Goal: Task Accomplishment & Management: Complete application form

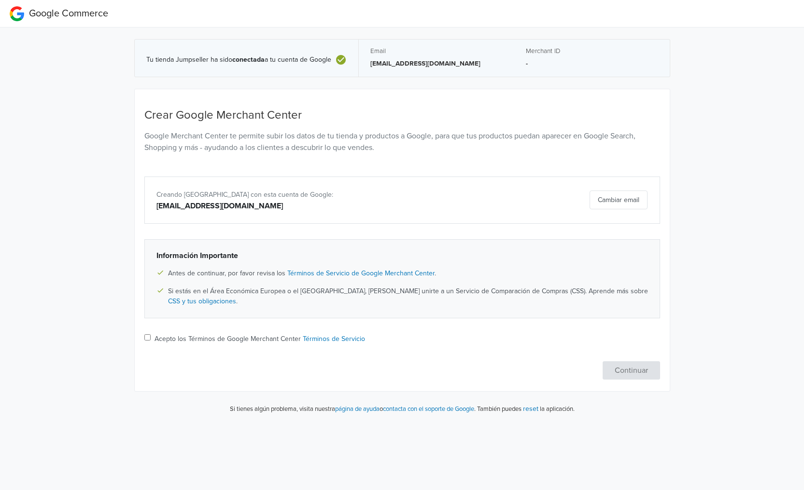
click at [149, 336] on input "Acepto los Términos de Google Merchant Center Términos de Servicio" at bounding box center [147, 338] width 6 height 6
checkbox input "true"
click at [630, 364] on button "Continuar" at bounding box center [630, 371] width 57 height 18
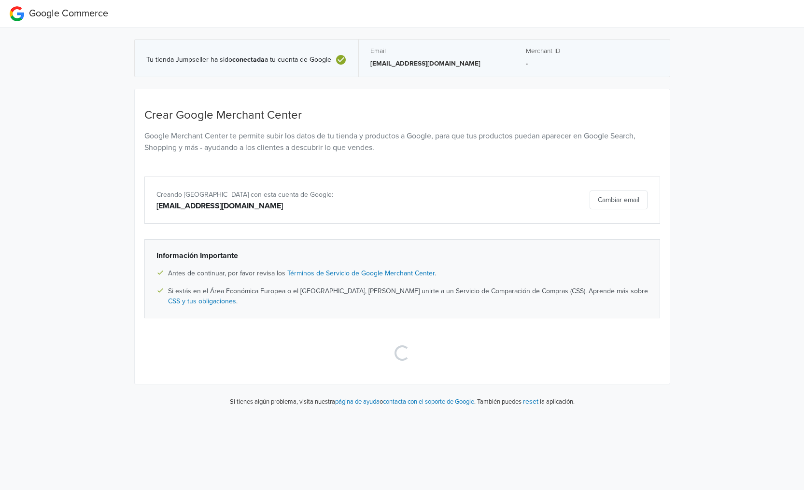
select select "cl"
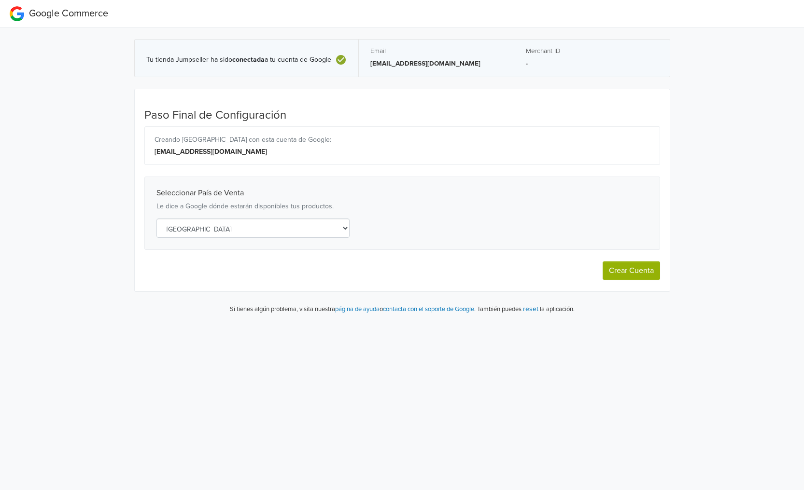
click at [641, 274] on button "Crear Cuenta" at bounding box center [630, 271] width 57 height 18
select select "cl"
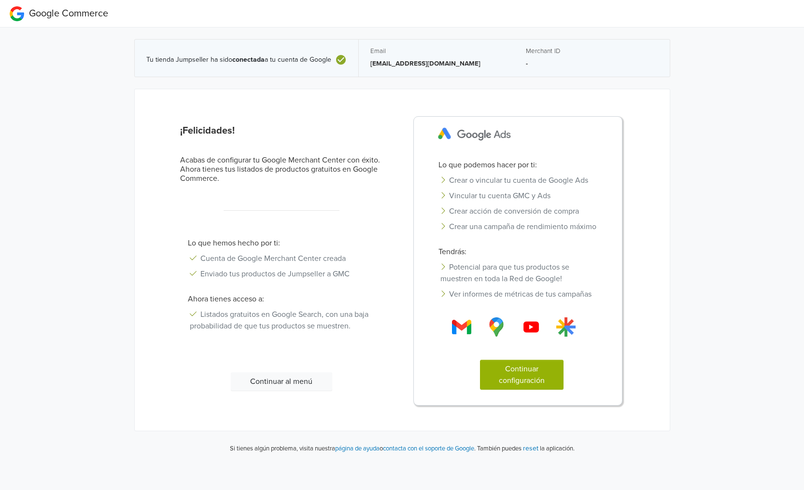
click at [547, 383] on button "Continuar configuración" at bounding box center [522, 375] width 84 height 30
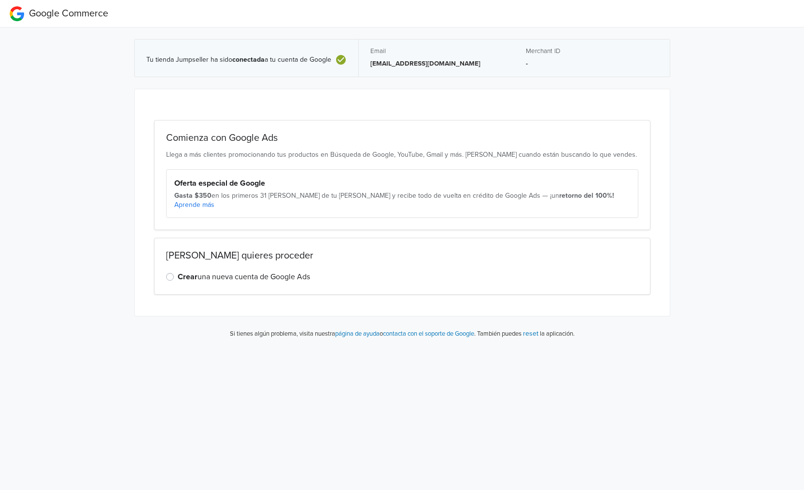
click at [174, 271] on div "Crear una nueva cuenta de Google Ads" at bounding box center [402, 277] width 472 height 12
click at [178, 271] on label "Crear una nueva cuenta de Google Ads" at bounding box center [244, 277] width 132 height 12
click at [0, 0] on input "Crear una nueva cuenta de Google Ads" at bounding box center [0, 0] width 0 height 0
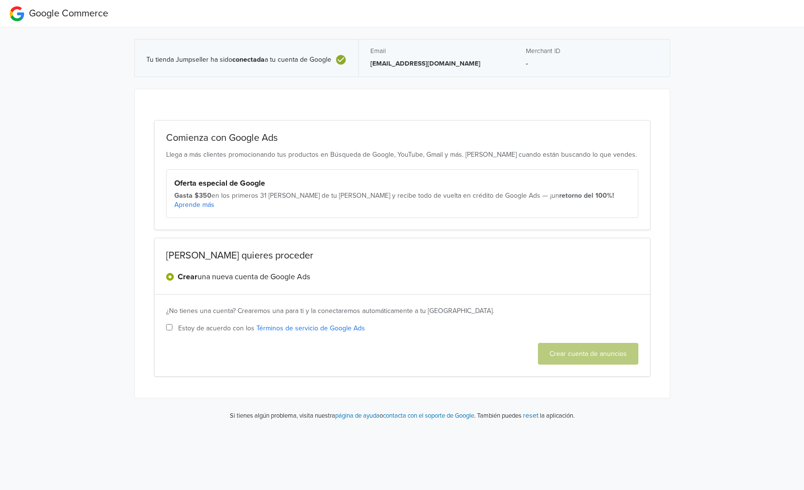
click at [178, 271] on label "Crear una nueva cuenta de Google Ads" at bounding box center [244, 277] width 132 height 12
click at [0, 0] on input "Crear una nueva cuenta de Google Ads" at bounding box center [0, 0] width 0 height 0
click at [214, 199] on div "Gasta $350 en los primeros 31 [PERSON_NAME] de tu [PERSON_NAME] y recibe todo d…" at bounding box center [402, 200] width 456 height 19
click at [168, 324] on input "Estoy de acuerdo con los Términos de servicio de Google Ads" at bounding box center [169, 327] width 6 height 6
click at [171, 271] on div "Crear una nueva cuenta de Google Ads" at bounding box center [402, 277] width 472 height 12
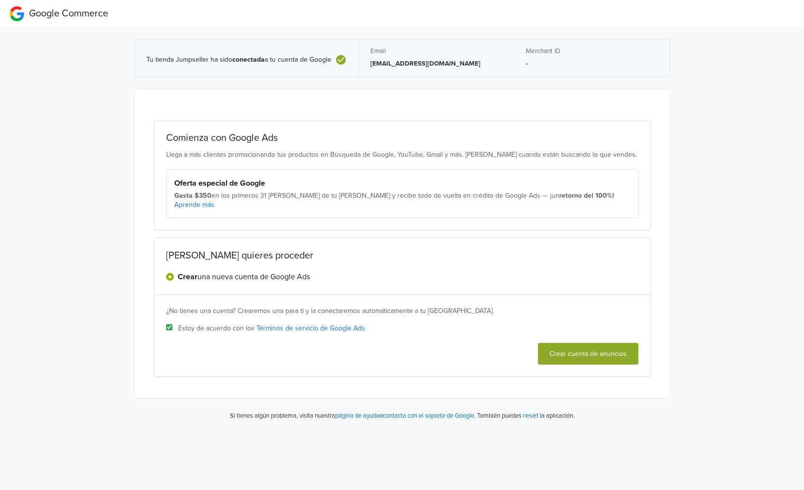
click at [227, 182] on strong "Oferta especial de Google" at bounding box center [219, 184] width 91 height 10
click at [240, 201] on div "Oferta especial de Google Gasta $350 en los primeros 31 [PERSON_NAME] de tu [PE…" at bounding box center [402, 193] width 472 height 49
click at [214, 201] on link "Aprende más" at bounding box center [194, 205] width 40 height 8
click at [178, 271] on label "Crear una nueva cuenta de Google Ads" at bounding box center [244, 277] width 132 height 12
click at [0, 0] on input "Crear una nueva cuenta de Google Ads" at bounding box center [0, 0] width 0 height 0
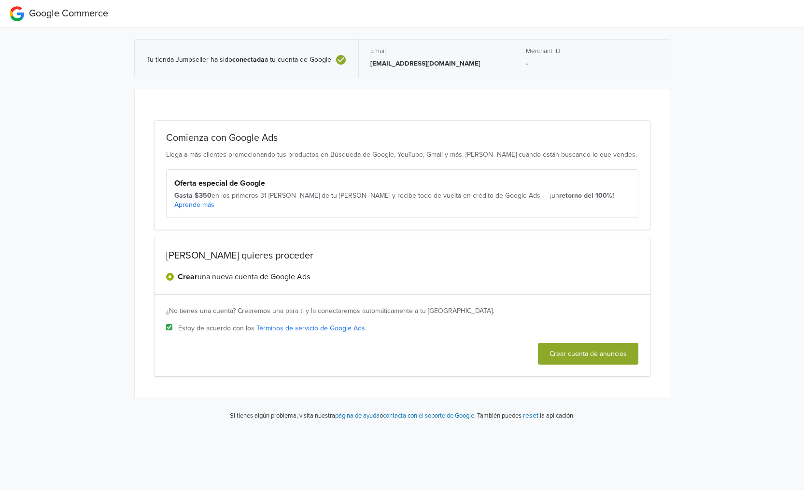
click at [170, 324] on input "Estoy de acuerdo con los Términos de servicio de Google Ads" at bounding box center [169, 327] width 6 height 6
click at [178, 271] on label "Crear una nueva cuenta de Google Ads" at bounding box center [244, 277] width 132 height 12
click at [0, 0] on input "Crear una nueva cuenta de Google Ads" at bounding box center [0, 0] width 0 height 0
click at [235, 271] on label "Crear una nueva cuenta de Google Ads" at bounding box center [244, 277] width 132 height 12
click at [0, 0] on input "Crear una nueva cuenta de Google Ads" at bounding box center [0, 0] width 0 height 0
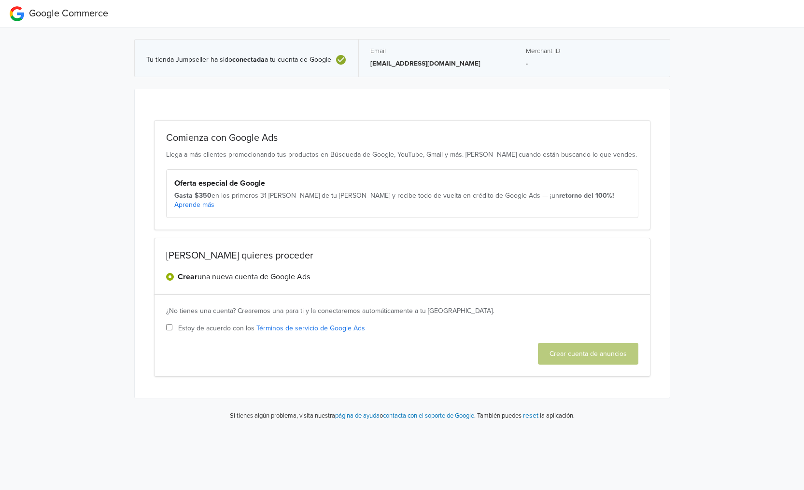
click at [273, 193] on div "Gasta $350 en los primeros 31 [PERSON_NAME] de tu [PERSON_NAME] y recibe todo d…" at bounding box center [402, 200] width 456 height 19
click at [346, 190] on div "Oferta especial de Google Gasta $350 en los primeros 31 [PERSON_NAME] de tu [PE…" at bounding box center [402, 193] width 472 height 49
click at [447, 180] on div "Oferta especial de Google" at bounding box center [402, 184] width 456 height 12
click at [514, 189] on div "Oferta especial de Google" at bounding box center [402, 184] width 456 height 12
click at [477, 195] on div "Gasta $350 en los primeros 31 [PERSON_NAME] de tu [PERSON_NAME] y recibe todo d…" at bounding box center [402, 200] width 456 height 19
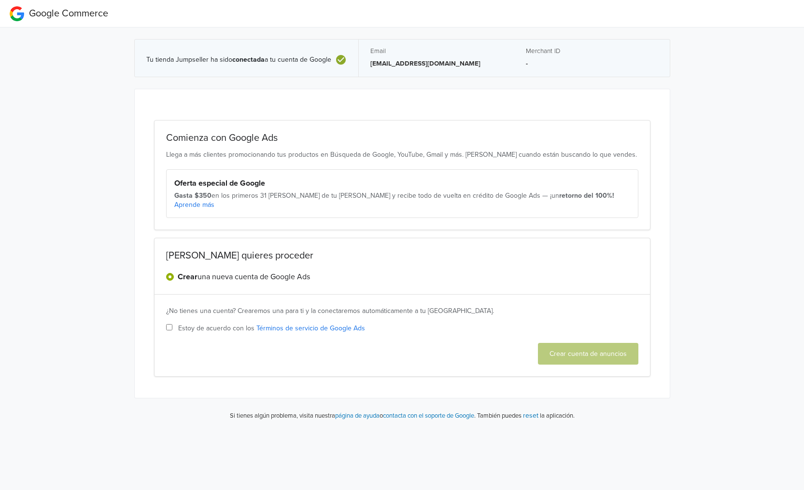
click at [199, 261] on div "Elige cómo quieres proceder Crear una nueva cuenta de Google Ads" at bounding box center [402, 266] width 496 height 57
click at [278, 196] on div "Gasta $350 en los primeros 31 [PERSON_NAME] de tu [PERSON_NAME] y recibe todo d…" at bounding box center [402, 200] width 456 height 19
click at [216, 191] on div "Gasta $350 en los primeros 31 [PERSON_NAME] de tu [PERSON_NAME] y recibe todo d…" at bounding box center [402, 200] width 456 height 19
click at [217, 176] on div "Oferta especial de Google Gasta $350 en los primeros 31 [PERSON_NAME] de tu [PE…" at bounding box center [402, 193] width 472 height 49
drag, startPoint x: 197, startPoint y: 150, endPoint x: 192, endPoint y: 153, distance: 6.3
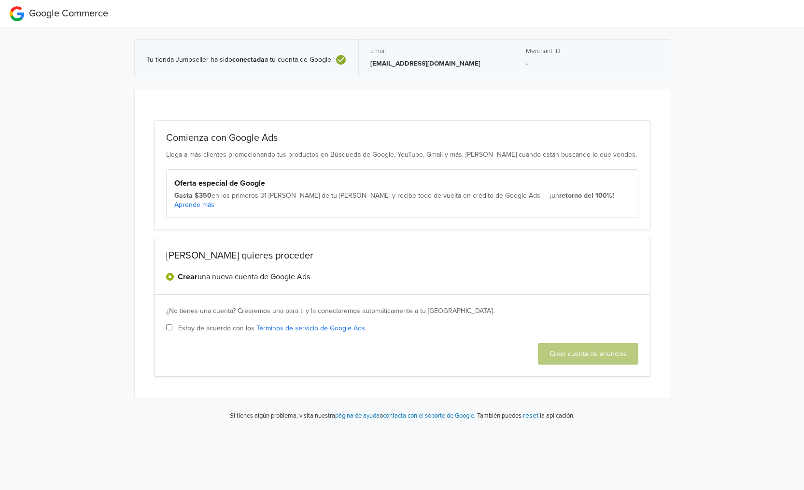
click at [195, 152] on p "Llega a más clientes promocionando tus productos en Búsqueda de Google, YouTube…" at bounding box center [402, 155] width 472 height 10
click at [185, 155] on p "Llega a más clientes promocionando tus productos en Búsqueda de Google, YouTube…" at bounding box center [402, 155] width 472 height 10
click at [205, 171] on div "Oferta especial de Google Gasta $350 en los primeros 31 [PERSON_NAME] de tu [PE…" at bounding box center [402, 193] width 472 height 49
drag, startPoint x: 211, startPoint y: 184, endPoint x: 214, endPoint y: 192, distance: 8.2
click at [212, 184] on strong "Oferta especial de Google" at bounding box center [219, 184] width 91 height 10
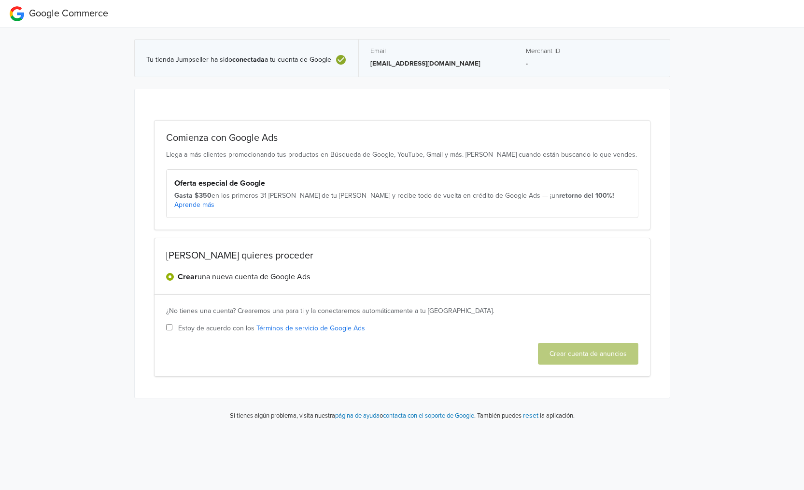
click at [168, 324] on input "Estoy de acuerdo con los Términos de servicio de Google Ads" at bounding box center [169, 327] width 6 height 6
checkbox input "true"
click at [560, 343] on button "Crear cuenta de anuncios" at bounding box center [588, 354] width 100 height 22
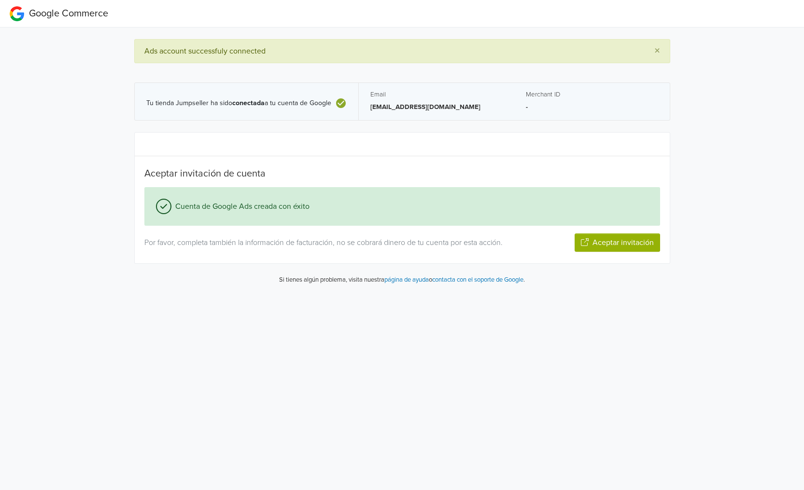
click at [599, 242] on button "Aceptar invitación" at bounding box center [616, 243] width 85 height 18
